Goal: Task Accomplishment & Management: Manage account settings

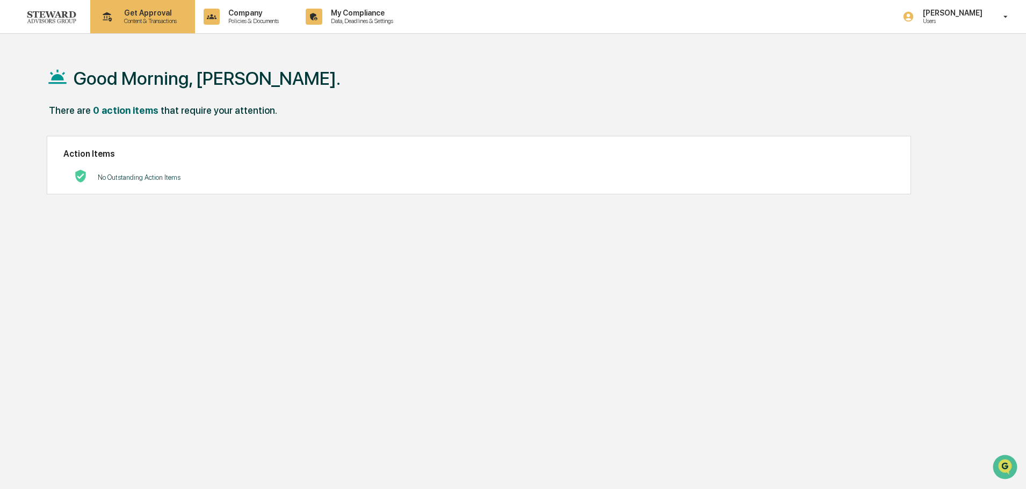
click at [156, 18] on p "Content & Transactions" at bounding box center [148, 21] width 67 height 8
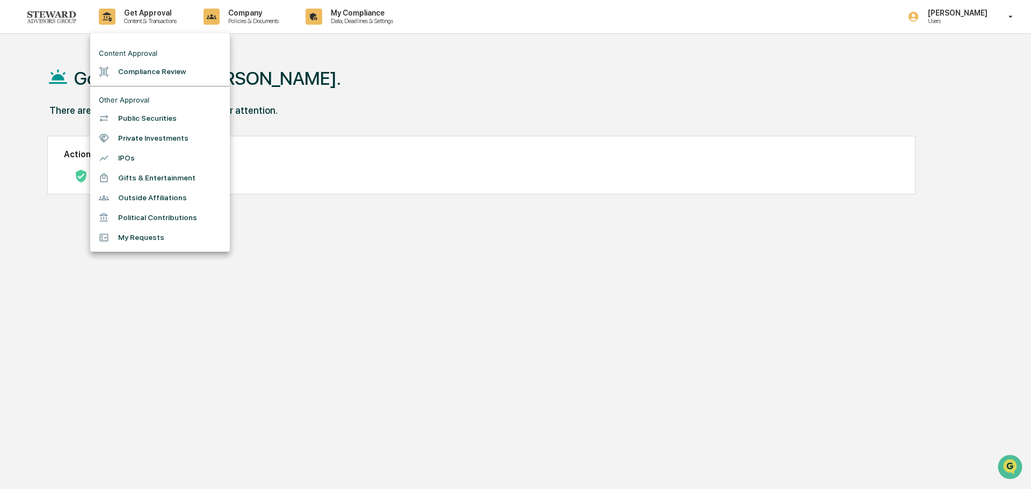
click at [132, 197] on li "Outside Affiliations" at bounding box center [160, 198] width 140 height 20
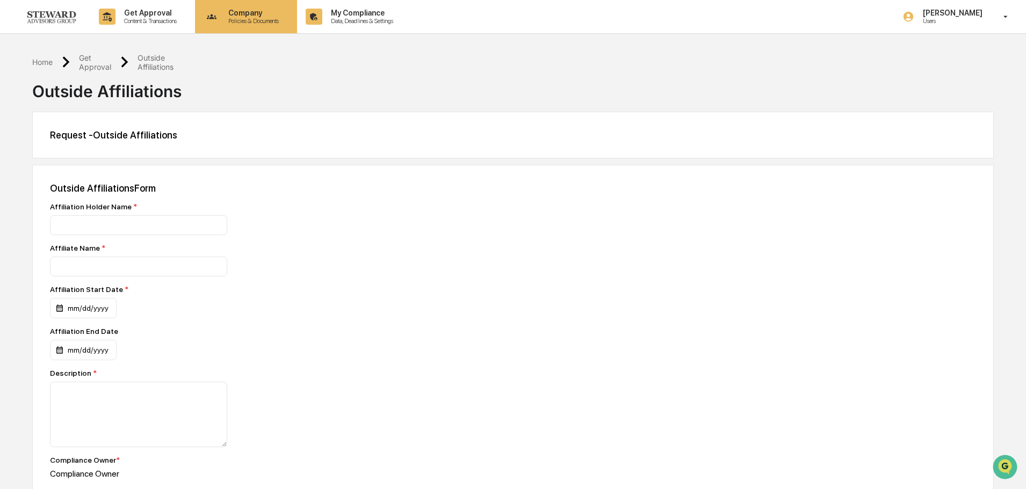
click at [244, 18] on p "Policies & Documents" at bounding box center [252, 21] width 64 height 8
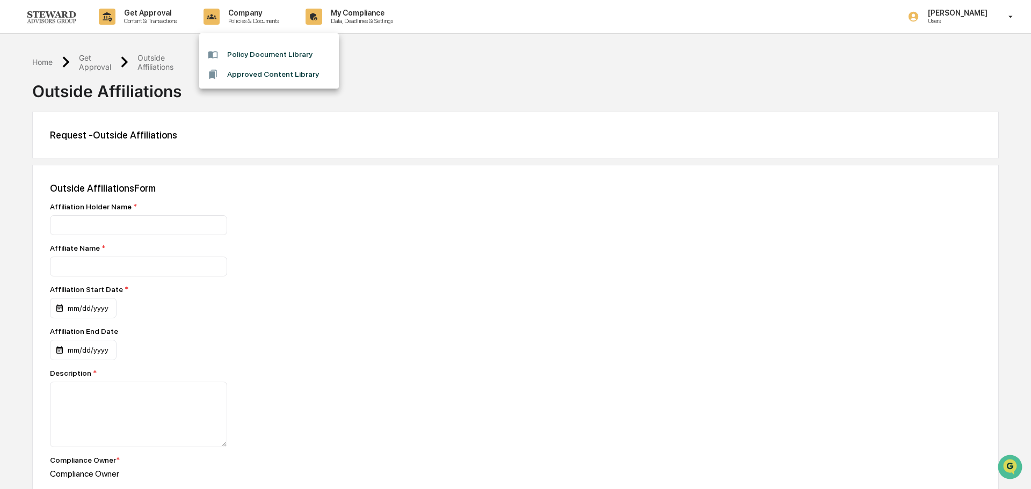
click at [346, 10] on div at bounding box center [515, 244] width 1031 height 489
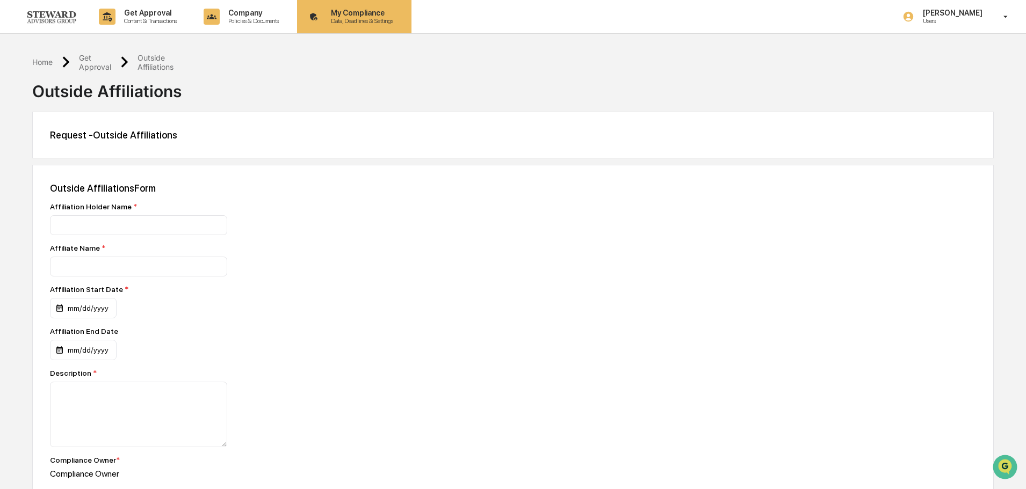
click at [351, 11] on p "My Compliance" at bounding box center [360, 13] width 76 height 9
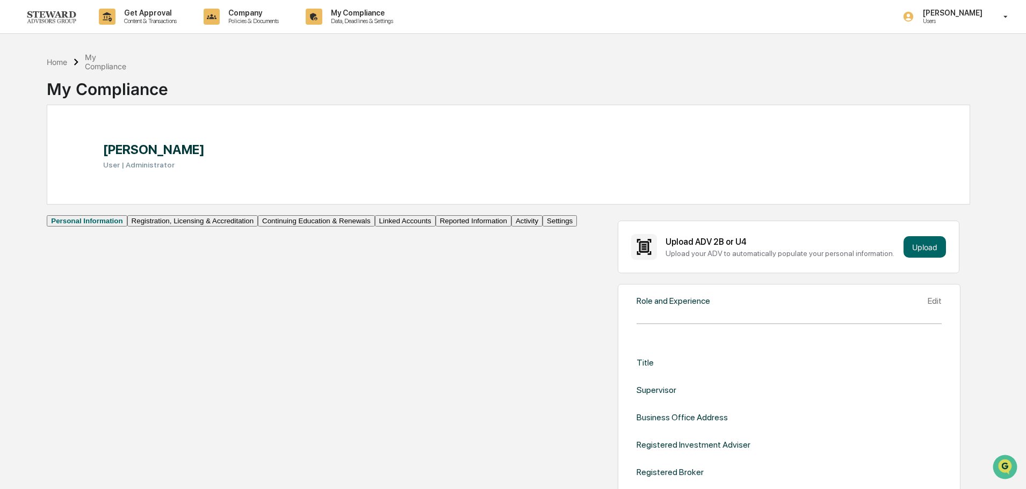
click at [127, 227] on button "Registration, Licensing & Accreditation" at bounding box center [192, 220] width 131 height 11
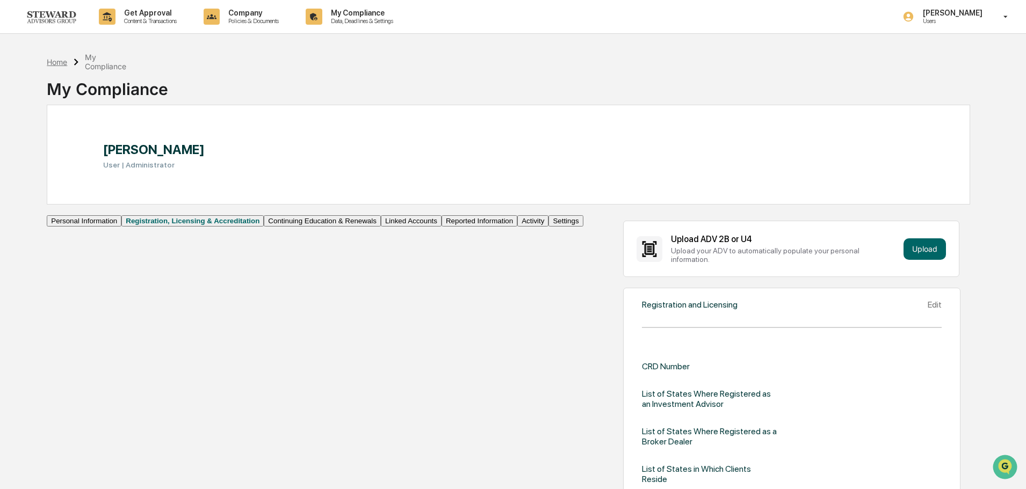
click at [58, 60] on div "Home" at bounding box center [57, 61] width 20 height 9
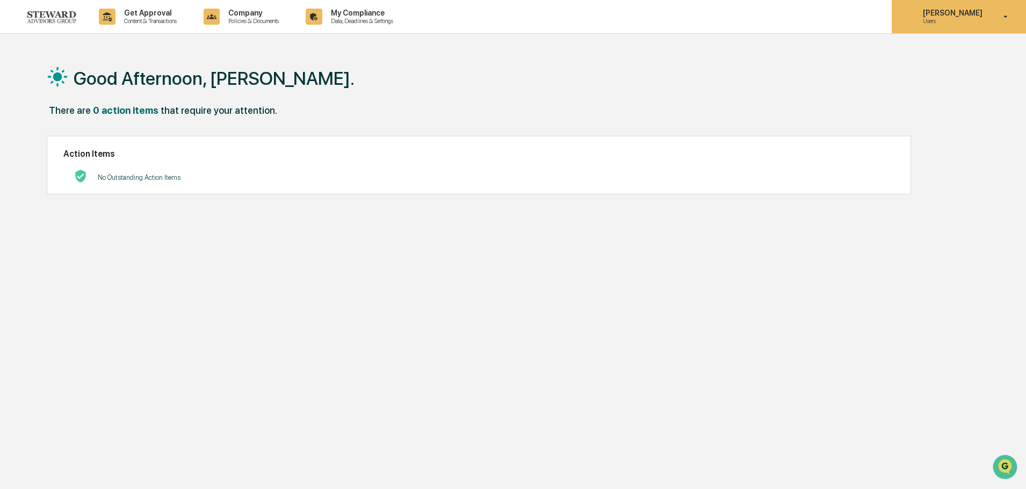
click at [949, 23] on p "Users" at bounding box center [951, 21] width 74 height 8
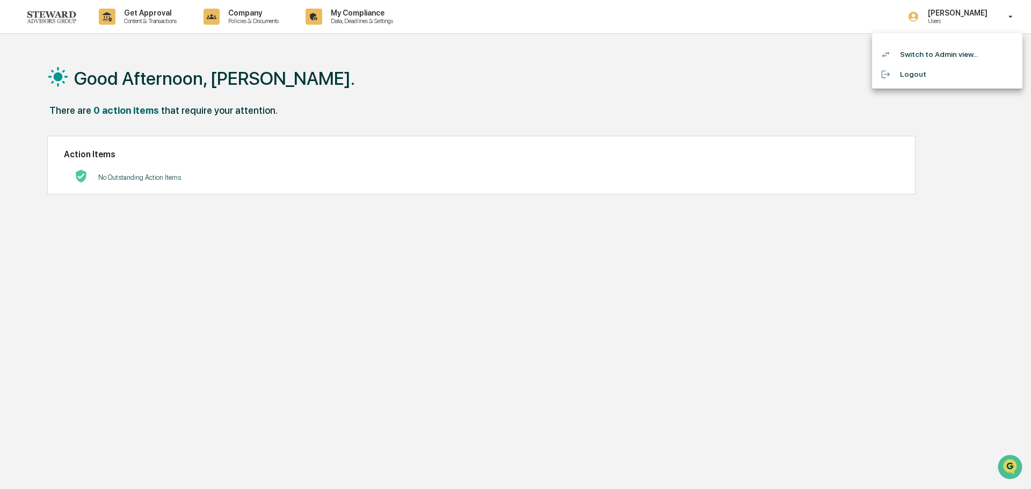
click at [957, 50] on li "Switch to Admin view..." at bounding box center [947, 55] width 150 height 20
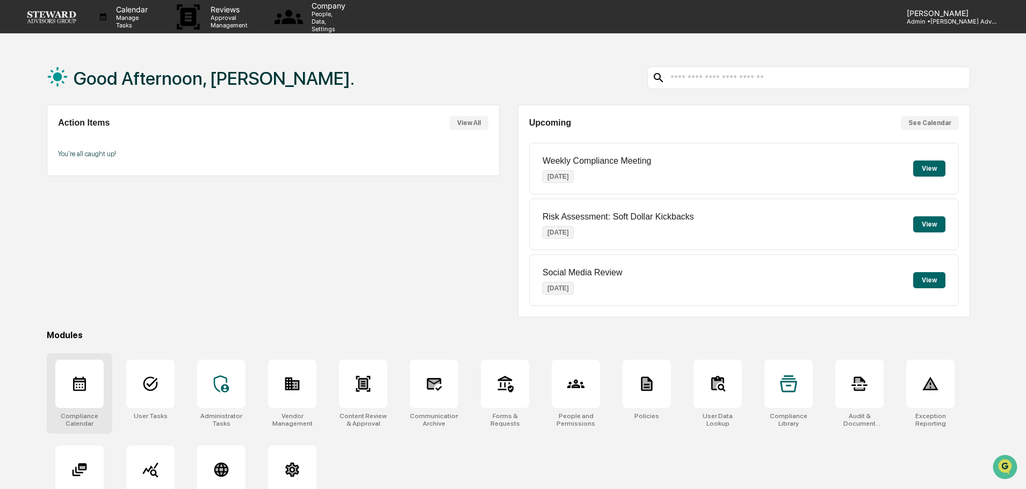
click at [80, 395] on div at bounding box center [79, 384] width 48 height 48
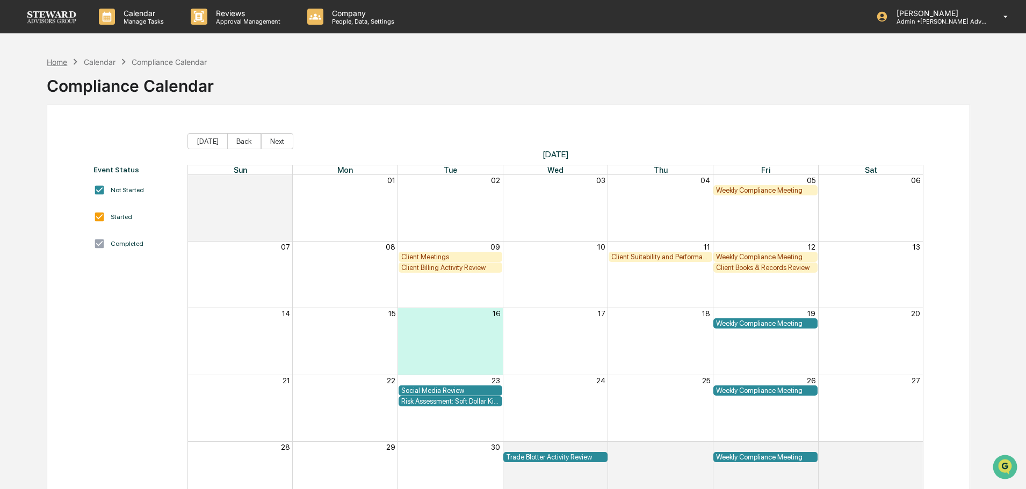
click at [53, 62] on div "Home" at bounding box center [57, 61] width 20 height 9
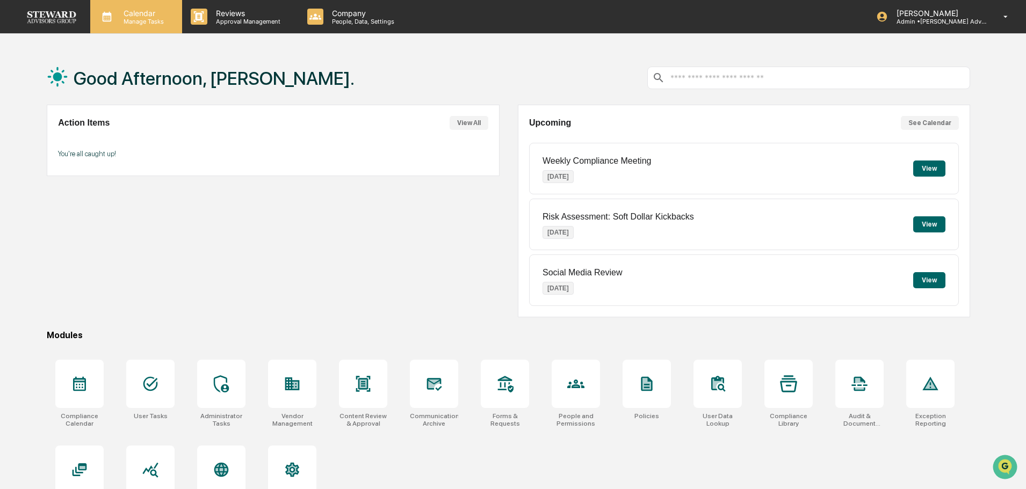
click at [132, 8] on div "Calendar Manage Tasks" at bounding box center [136, 16] width 92 height 33
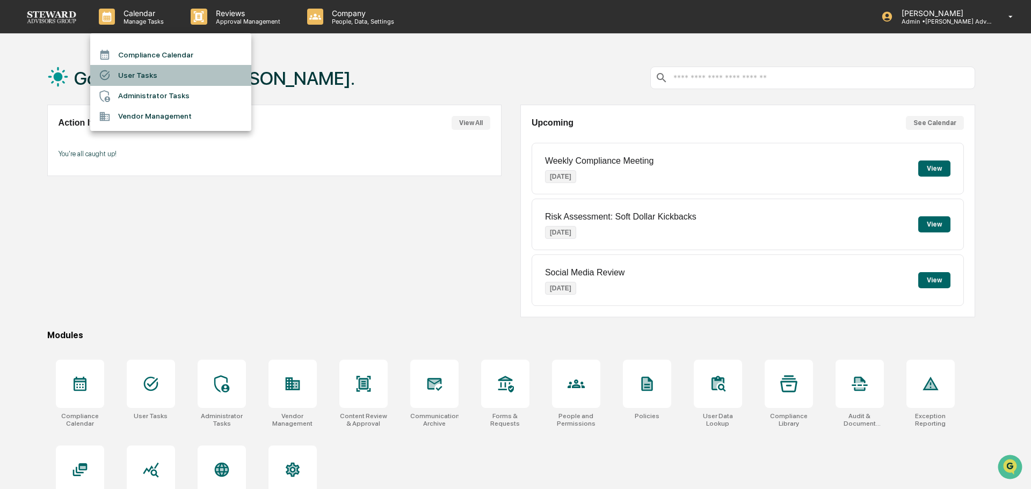
click at [129, 72] on li "User Tasks" at bounding box center [170, 75] width 161 height 20
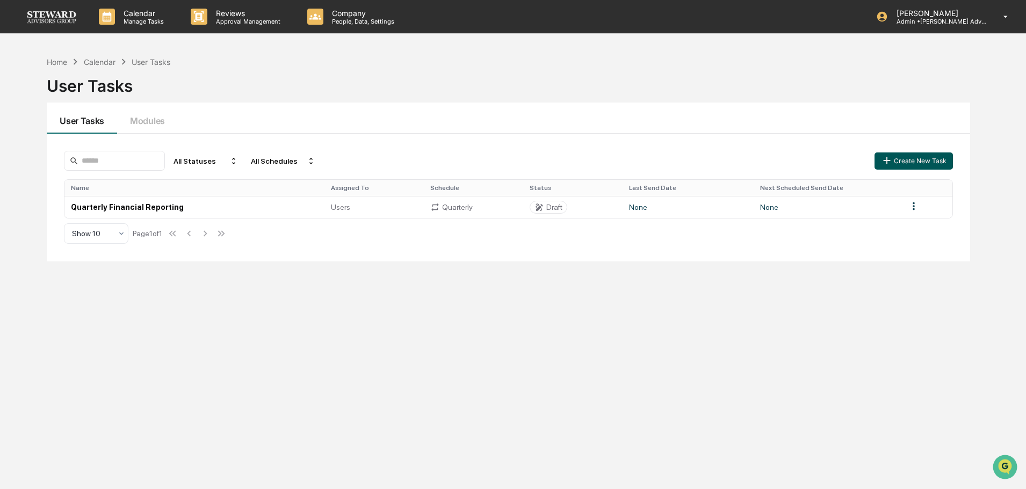
click at [922, 163] on button "Create New Task" at bounding box center [914, 161] width 78 height 17
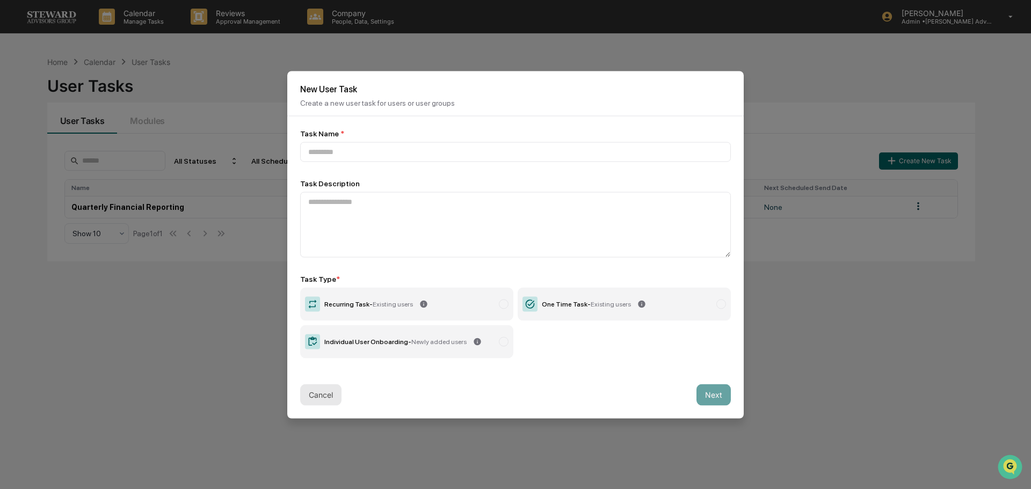
click at [312, 395] on button "Cancel" at bounding box center [320, 394] width 41 height 21
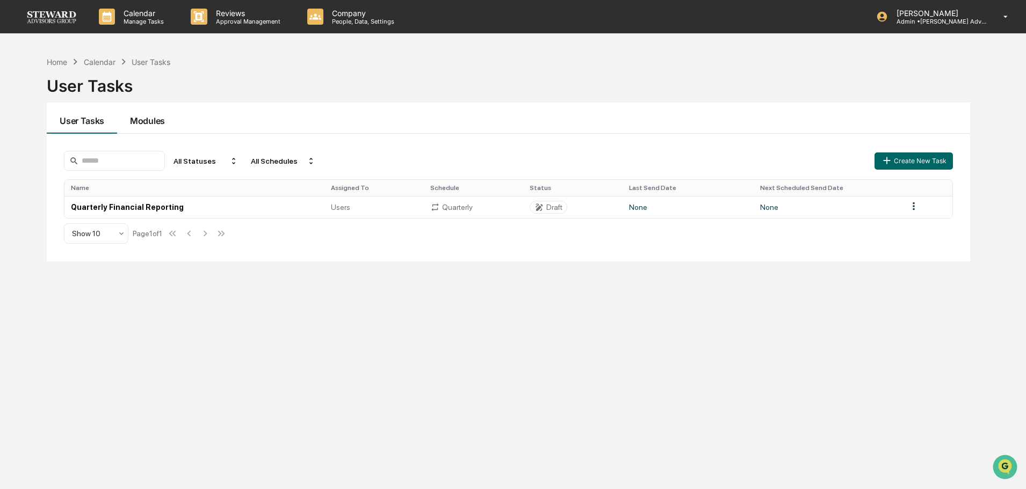
click at [147, 115] on button "Modules" at bounding box center [147, 118] width 61 height 31
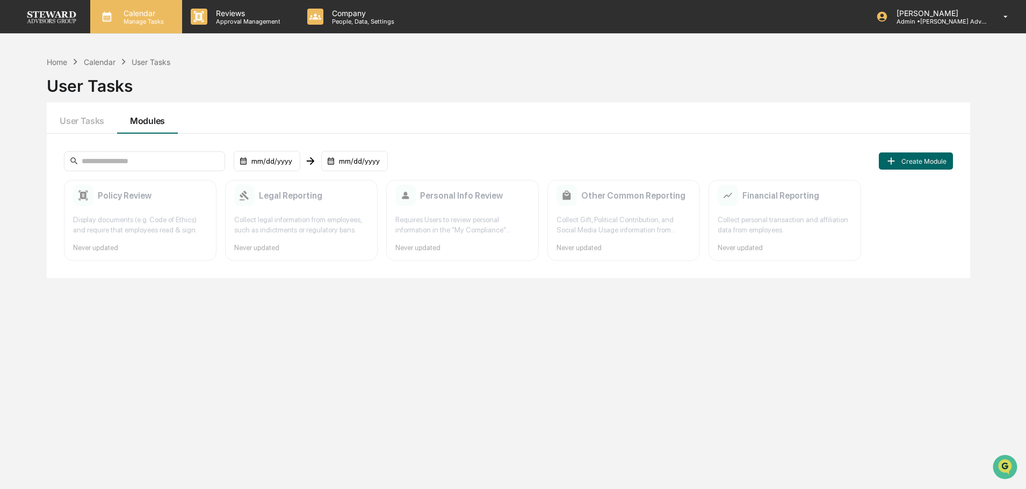
click at [140, 9] on p "Calendar" at bounding box center [142, 13] width 54 height 9
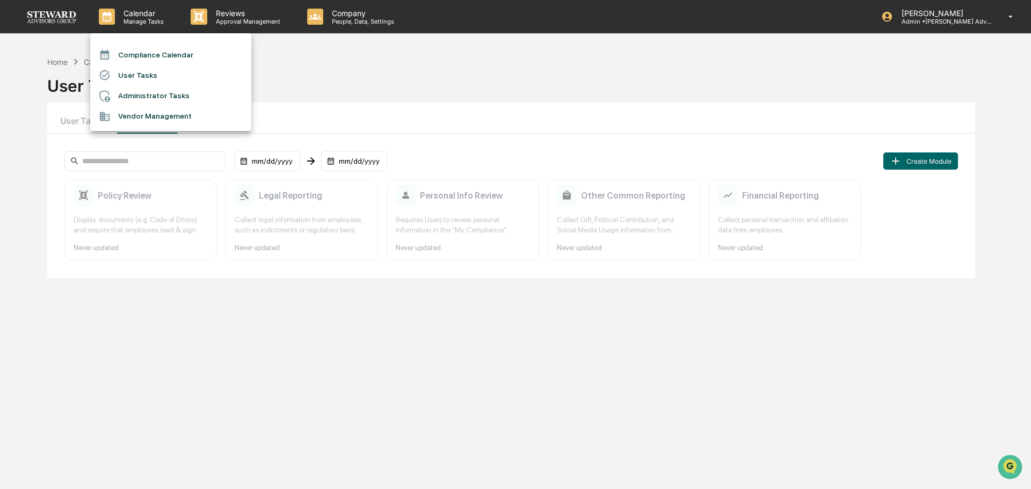
click at [171, 98] on li "Administrator Tasks" at bounding box center [170, 96] width 161 height 20
